Goal: Task Accomplishment & Management: Complete application form

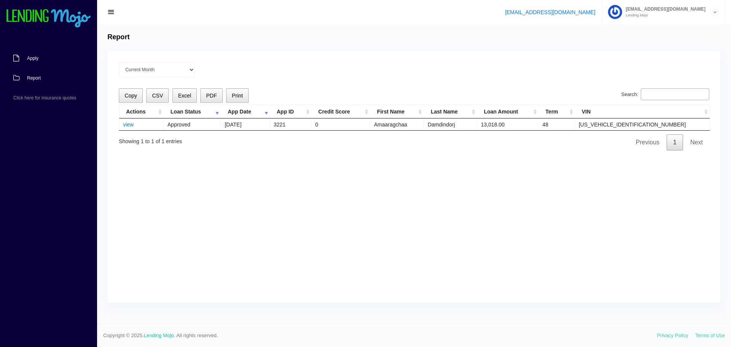
click at [38, 58] on span "Apply" at bounding box center [32, 58] width 11 height 5
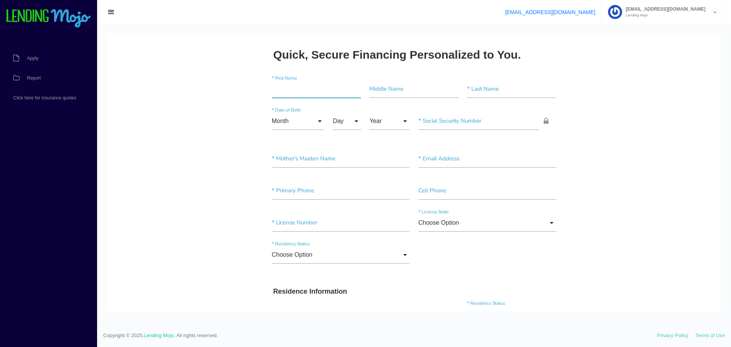
click at [318, 93] on input"] "text" at bounding box center [316, 89] width 89 height 18
type input"] "Hunter"
type input"] "Musselman"
click at [309, 125] on input "Month" at bounding box center [298, 121] width 53 height 18
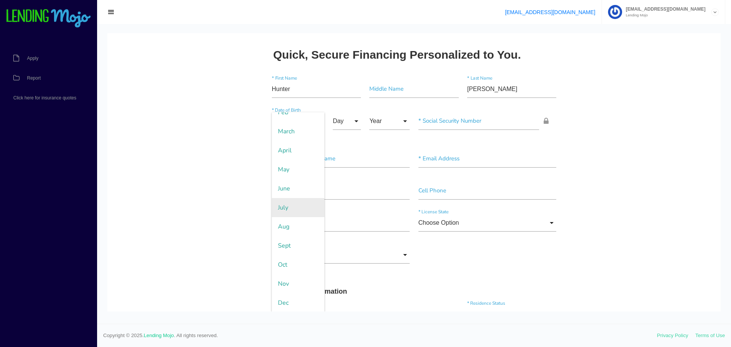
scroll to position [48, 0]
drag, startPoint x: 290, startPoint y: 241, endPoint x: 322, endPoint y: 123, distance: 121.3
click at [290, 239] on span "Sept" at bounding box center [298, 244] width 53 height 19
type input "Sept"
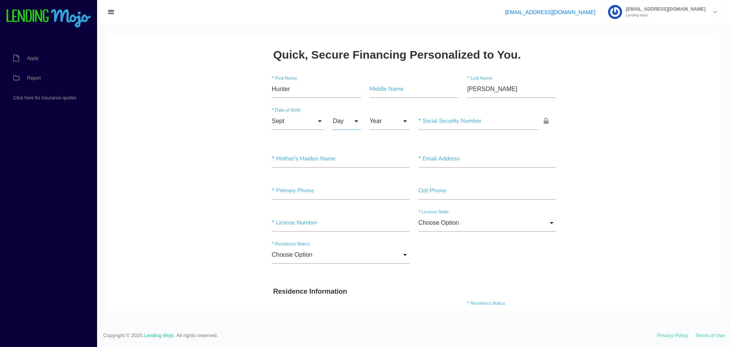
click at [336, 119] on input "Day" at bounding box center [347, 121] width 28 height 18
click at [338, 139] on span "1" at bounding box center [352, 140] width 38 height 19
type input "1"
click at [393, 113] on input "Year" at bounding box center [389, 121] width 40 height 18
click at [387, 200] on span "2004" at bounding box center [389, 197] width 40 height 19
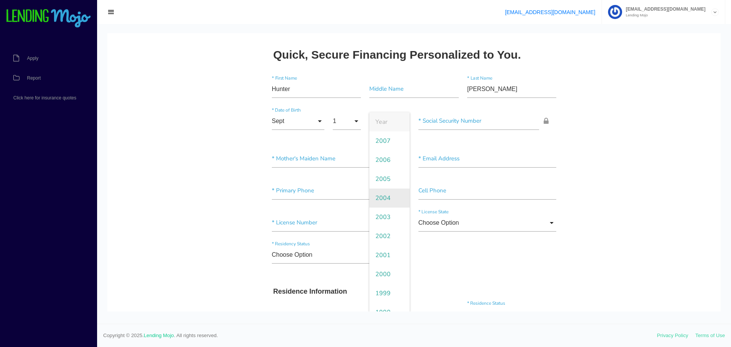
type input "2004"
click at [445, 124] on input"] "text" at bounding box center [478, 121] width 121 height 18
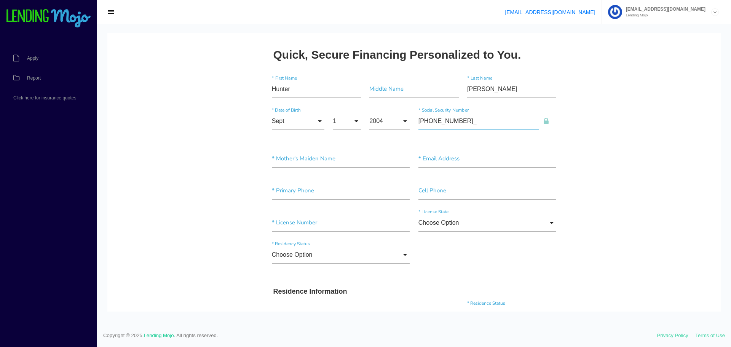
type input"] "230-99-9308"
click at [333, 154] on input"] "text" at bounding box center [341, 159] width 138 height 18
type input"] "unknown"
type input"] "hunter8musselman@gmail.com"
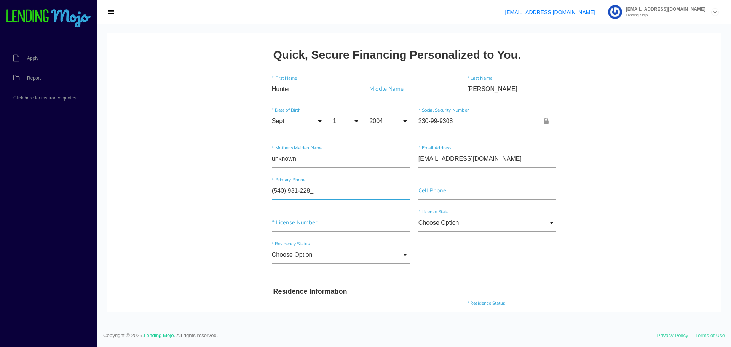
type input"] "(540) 931-2285"
type input"] "a63136152"
click at [436, 224] on input "Choose Option" at bounding box center [487, 223] width 138 height 18
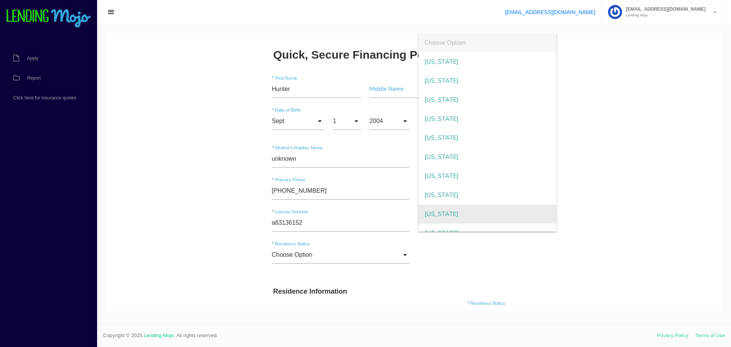
scroll to position [786, 0]
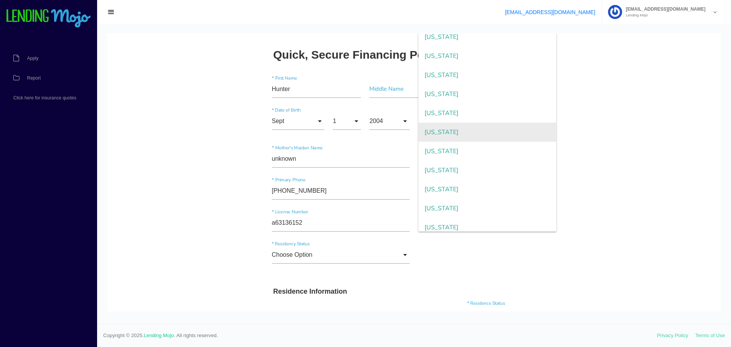
click at [438, 133] on span "Virginia" at bounding box center [487, 132] width 138 height 19
type input "Virginia"
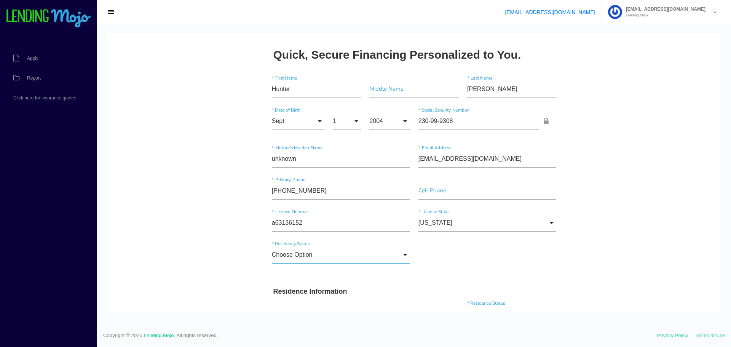
click at [296, 252] on input "Choose Option" at bounding box center [341, 255] width 138 height 18
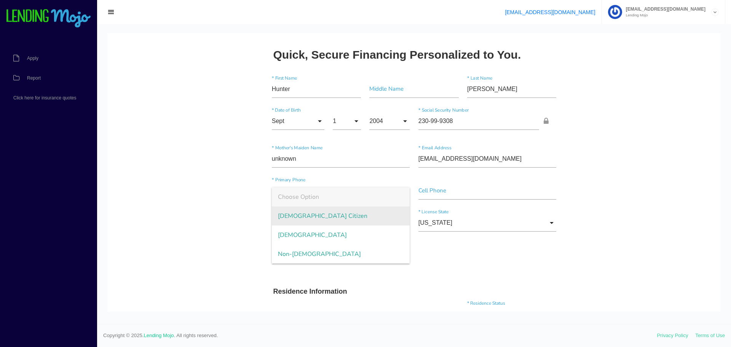
click at [303, 218] on span "US Citizen" at bounding box center [341, 215] width 138 height 19
type input "US Citizen"
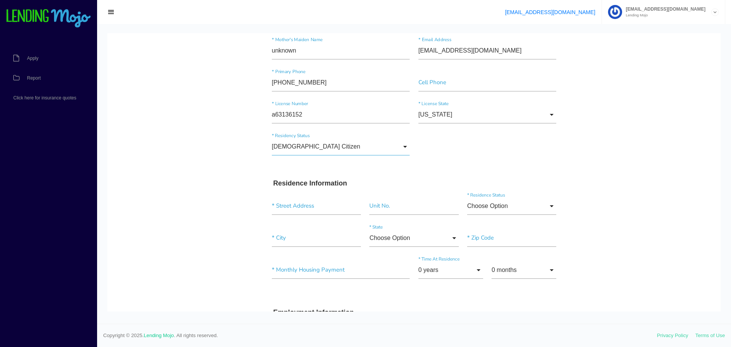
scroll to position [114, 0]
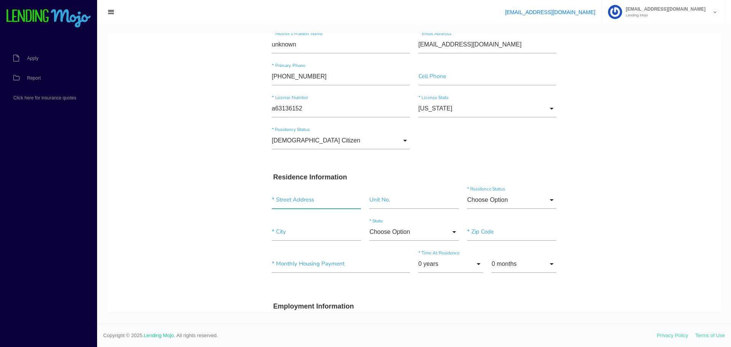
click at [307, 199] on input "text" at bounding box center [316, 200] width 89 height 18
type input "106 Cheltenham Dr"
type input"] "Stephens City"
type input"] "22655"
click at [399, 201] on input"] "text" at bounding box center [413, 200] width 89 height 18
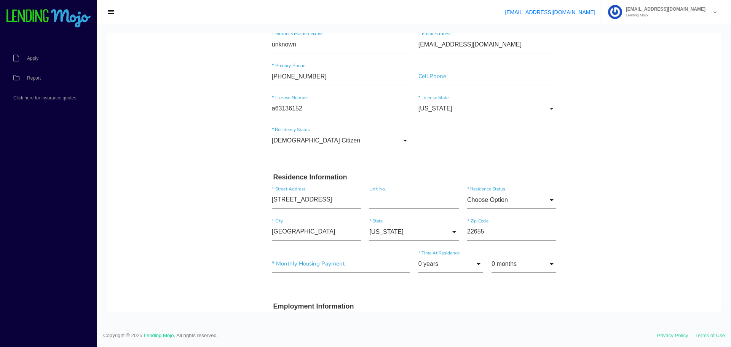
click at [519, 199] on input "Choose Option" at bounding box center [511, 200] width 89 height 18
click at [498, 256] on span "Rent" at bounding box center [511, 257] width 89 height 19
type input "Rent"
click at [312, 233] on input"] "Stephens City" at bounding box center [316, 232] width 89 height 18
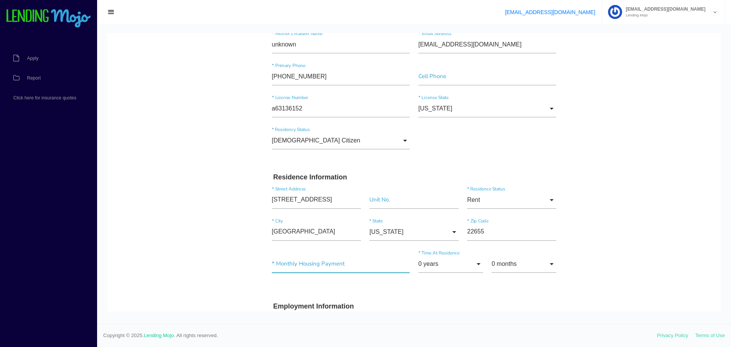
click at [325, 263] on input"] "text" at bounding box center [341, 264] width 138 height 18
type input"] "$250.00"
click at [464, 263] on input "0 years" at bounding box center [450, 264] width 65 height 18
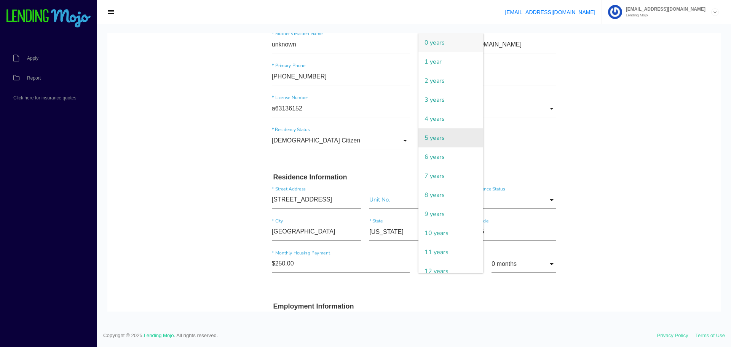
click at [428, 142] on span "5 years" at bounding box center [450, 137] width 65 height 19
type input "5 years"
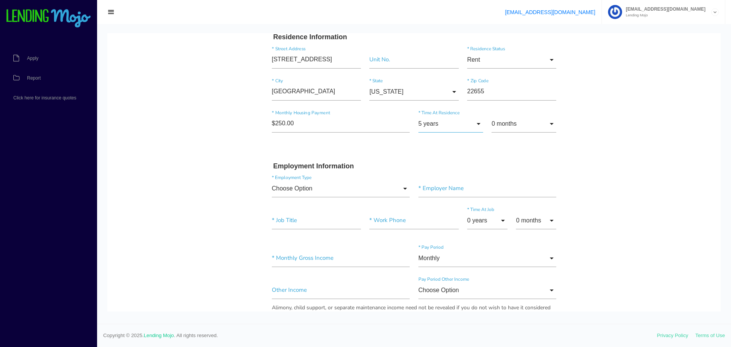
scroll to position [266, 0]
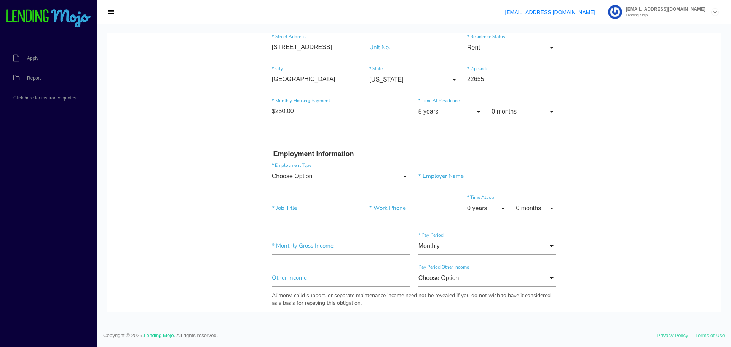
click at [317, 181] on input "Choose Option" at bounding box center [341, 176] width 138 height 18
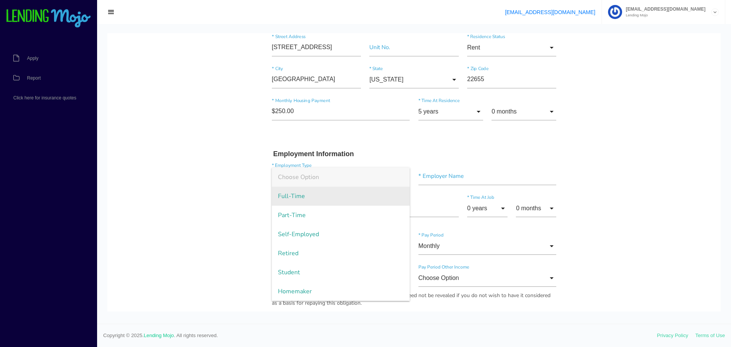
click at [308, 194] on span "Full-Time" at bounding box center [341, 195] width 138 height 19
type input "Full-Time"
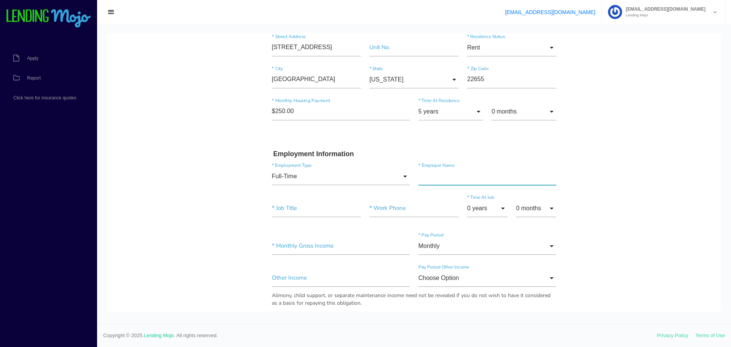
click at [463, 171] on input"] "text" at bounding box center [487, 176] width 138 height 18
type input"] "tobacco king"
type input"] "Manager"
type input"] "(703) 459-7328"
click at [491, 206] on input "0 years" at bounding box center [487, 208] width 40 height 18
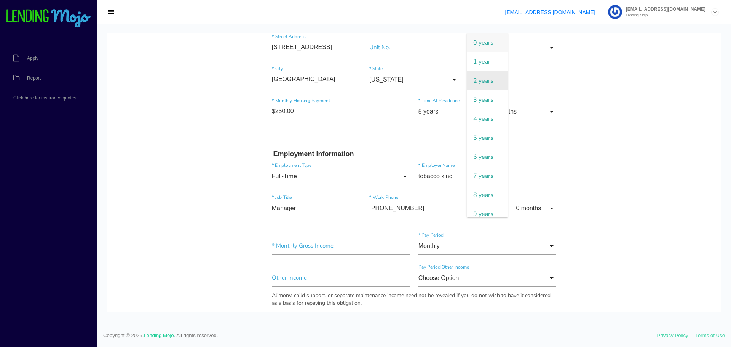
click at [488, 76] on span "2 years" at bounding box center [487, 80] width 40 height 19
type input "2 years"
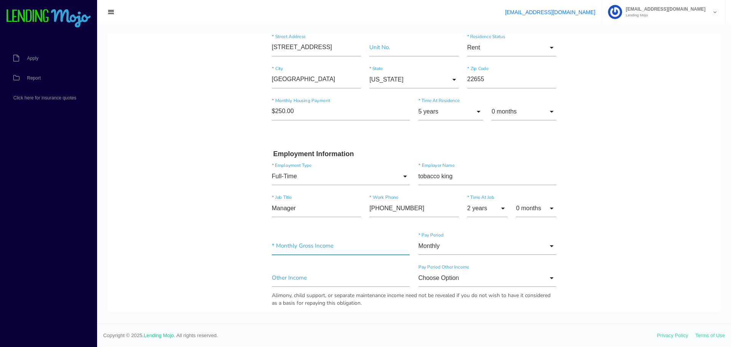
click at [309, 245] on input"] "text" at bounding box center [341, 246] width 138 height 18
type input"] "$2,500.00"
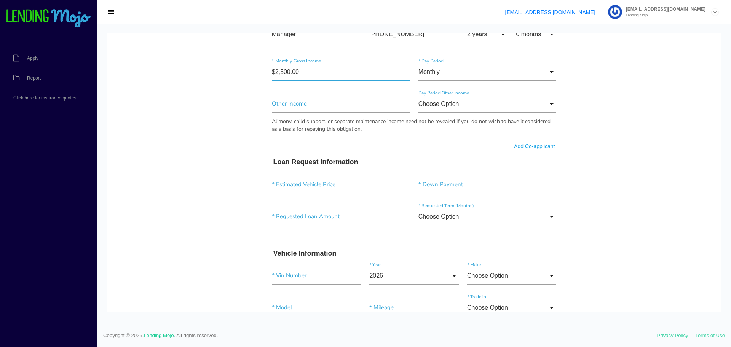
scroll to position [457, 0]
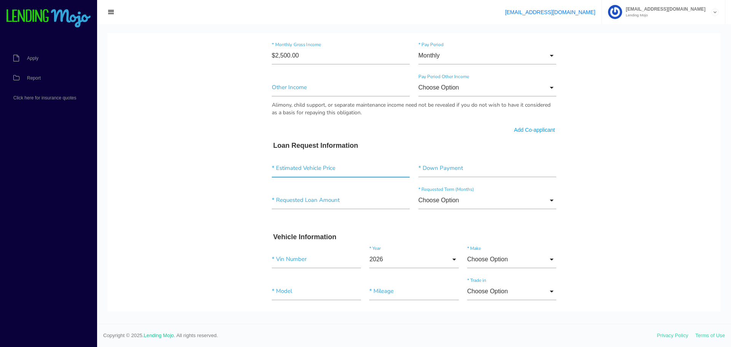
click at [302, 172] on input"] "text" at bounding box center [341, 168] width 138 height 18
type input"] "$7,900.00"
click at [484, 200] on input "Choose Option" at bounding box center [487, 200] width 138 height 18
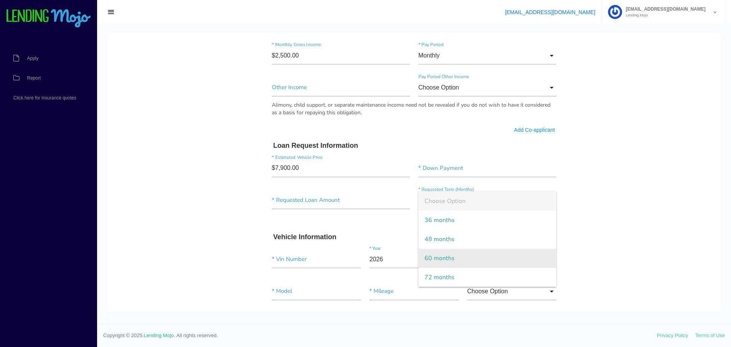
click at [445, 252] on span "60 months" at bounding box center [487, 258] width 138 height 19
type input "60 months"
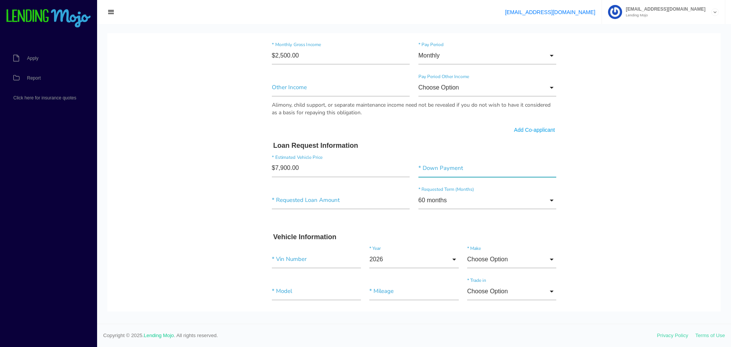
click at [453, 168] on input"] "text" at bounding box center [487, 168] width 138 height 18
type input"] "$1,000.00"
click at [326, 207] on input"] "text" at bounding box center [341, 200] width 138 height 18
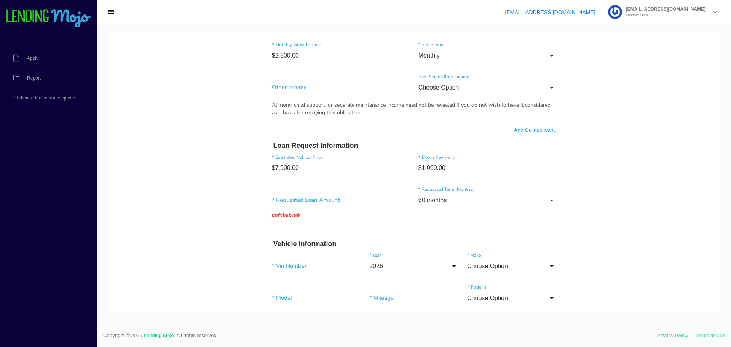
click at [330, 204] on input "text" at bounding box center [341, 200] width 138 height 18
type input "$8,796.00"
click at [352, 219] on form "Hunter * First Name Middle Name Musselman * Last Name Sept Month Jan Feb March …" at bounding box center [414, 83] width 293 height 939
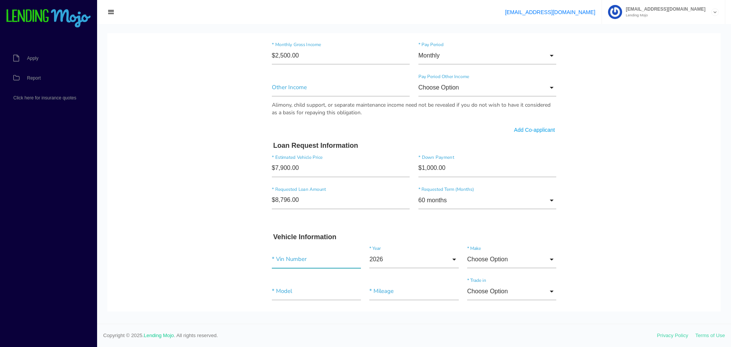
click at [296, 256] on input"] "text" at bounding box center [316, 259] width 89 height 18
paste input"] "WBABW53414PL44417"
type input"] "WBABW53414PL44417"
click at [586, 236] on body "Quick, Secure Financing Personalized to You. Hunter * First Name Middle Name Mu…" at bounding box center [413, 76] width 613 height 1000
click at [421, 258] on input "2026" at bounding box center [413, 259] width 89 height 18
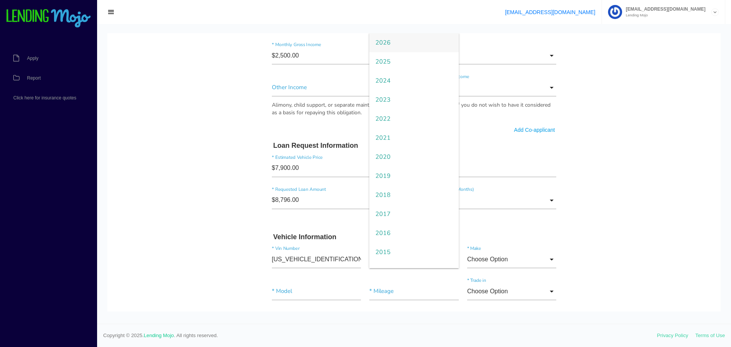
drag, startPoint x: 645, startPoint y: 212, endPoint x: 387, endPoint y: 262, distance: 263.0
click at [642, 212] on body "Quick, Secure Financing Personalized to You. Hunter * First Name Middle Name Mu…" at bounding box center [413, 76] width 613 height 1000
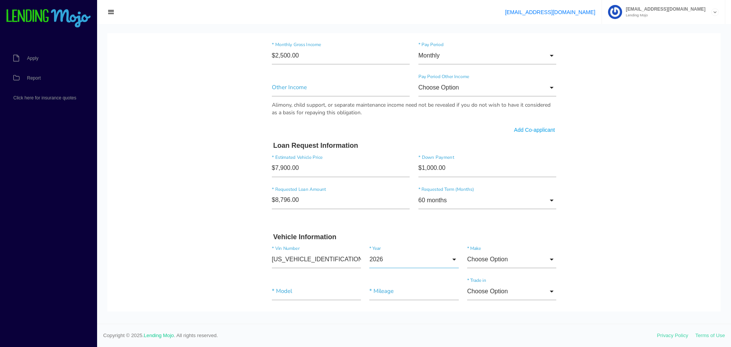
click at [379, 260] on input "2026" at bounding box center [413, 259] width 89 height 18
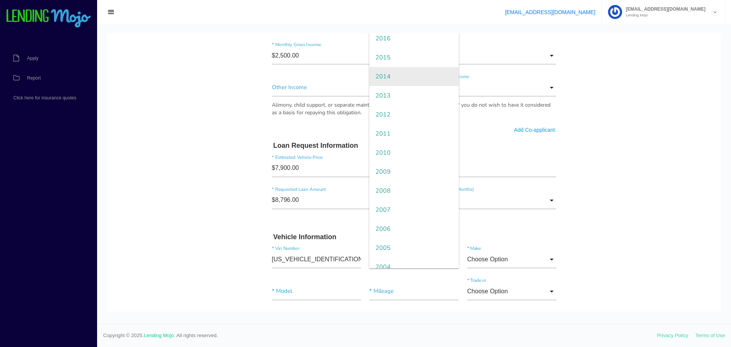
scroll to position [228, 0]
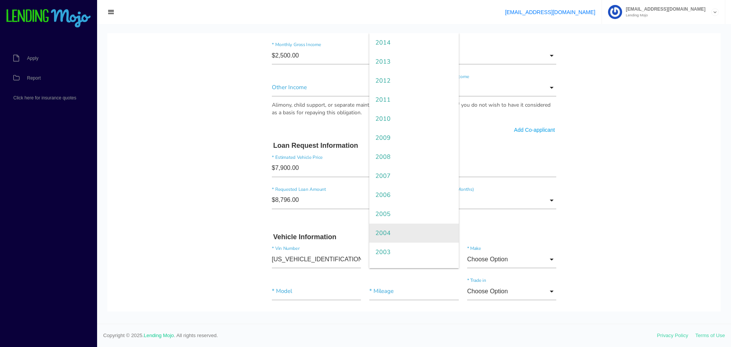
click at [389, 235] on span "2004" at bounding box center [413, 232] width 89 height 19
type input "2004"
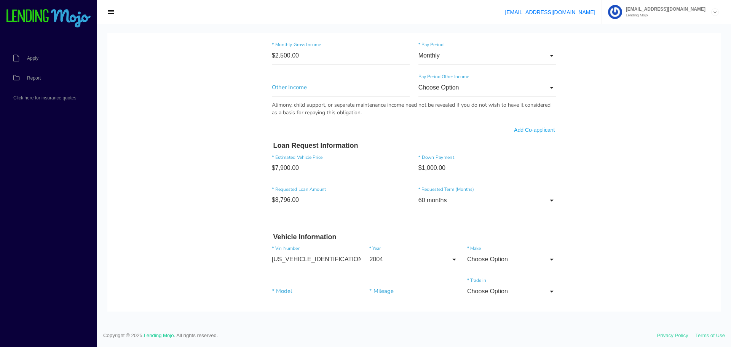
click at [500, 261] on input "Choose Option" at bounding box center [511, 259] width 89 height 18
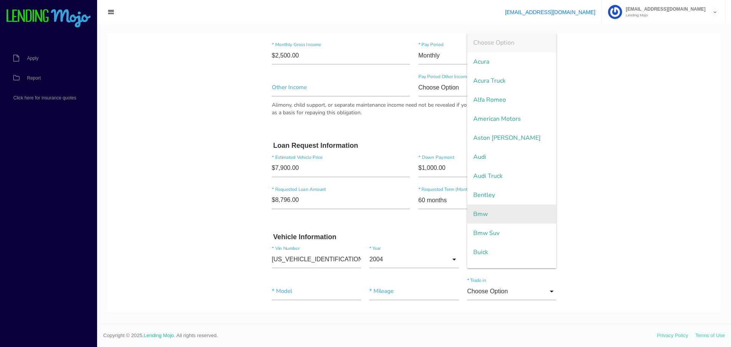
click at [492, 216] on span "Bmw" at bounding box center [511, 213] width 89 height 19
type input "Bmw"
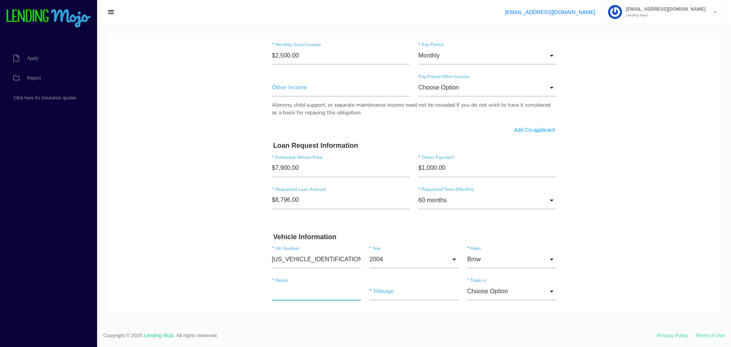
click at [301, 293] on input"] "text" at bounding box center [316, 291] width 89 height 18
type input"] "3 series"
click at [387, 280] on div "3 series * Model * Mileage Choose Option Choose Option Yes No Choose Option Yes…" at bounding box center [414, 293] width 293 height 32
click at [390, 292] on input"] "text" at bounding box center [413, 291] width 89 height 18
type input"] "111,248"
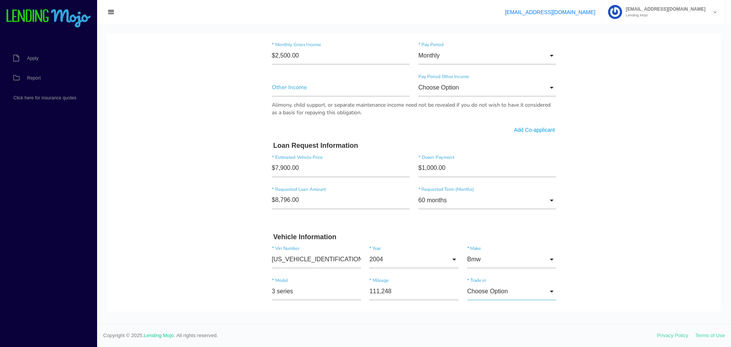
click at [499, 296] on input "Choose Option" at bounding box center [511, 291] width 89 height 18
click at [486, 289] on span "No" at bounding box center [511, 290] width 89 height 19
type input "No"
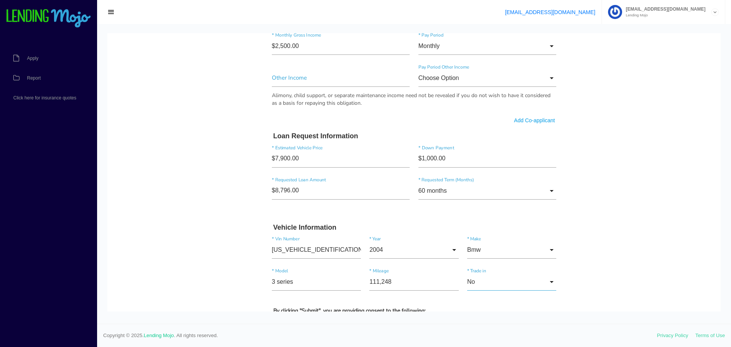
scroll to position [609, 0]
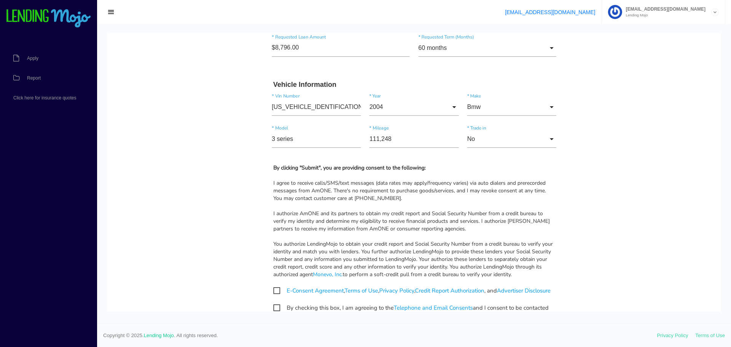
click at [275, 291] on span "E-Consent Agreement , Terms of Use , Privacy Policy , Credit Report Authorizati…" at bounding box center [411, 291] width 277 height 10
checkbox input "true"
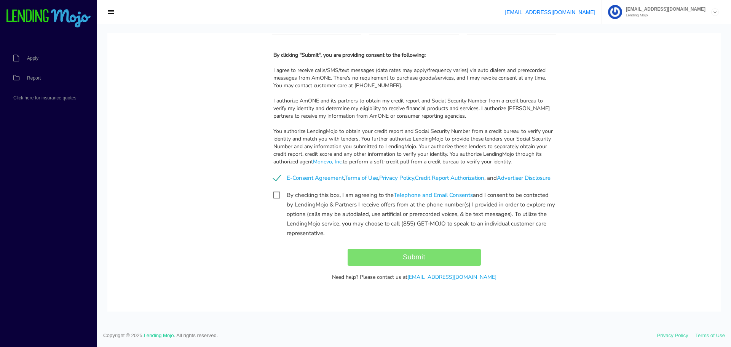
scroll to position [730, 0]
click at [276, 193] on span "By checking this box, I am agreeing to the Telephone and Email Consents and I c…" at bounding box center [414, 195] width 282 height 10
checkbox input "true"
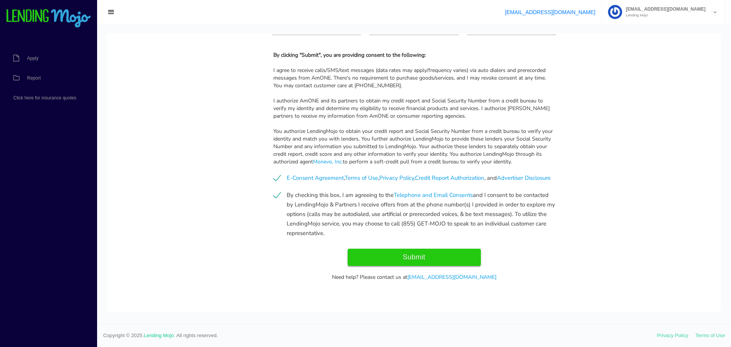
click at [426, 257] on input "Submit" at bounding box center [413, 257] width 133 height 17
type input "Submitting..."
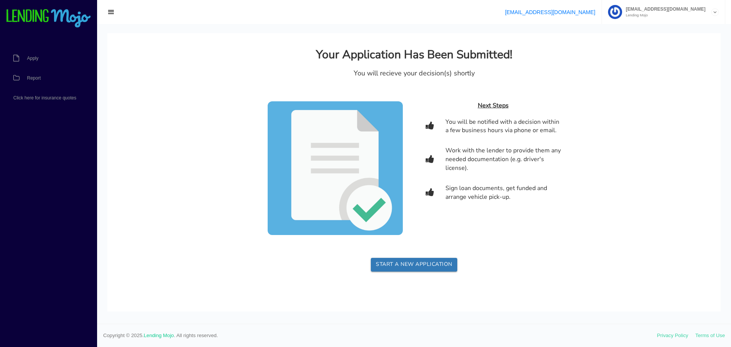
scroll to position [0, 0]
click at [34, 74] on link "Report" at bounding box center [44, 78] width 89 height 20
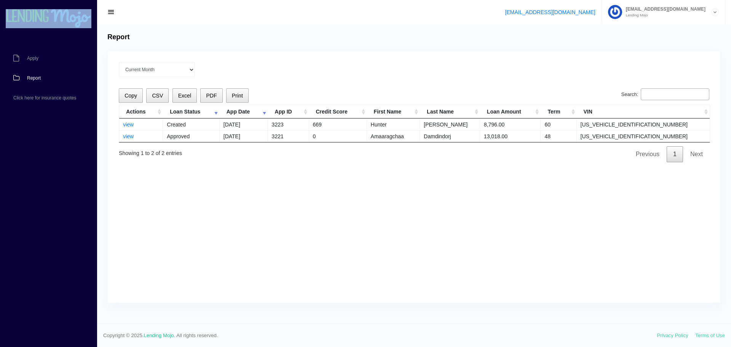
drag, startPoint x: 92, startPoint y: 19, endPoint x: 6, endPoint y: 22, distance: 86.4
click at [6, 22] on div "LM" at bounding box center [48, 12] width 97 height 24
click at [310, 217] on div "Current Month Aug 2025 Jul 2025 Jun 2025 May 2025 Apr 2025 All time Loading Cop…" at bounding box center [414, 177] width 612 height 252
